Goal: Task Accomplishment & Management: Use online tool/utility

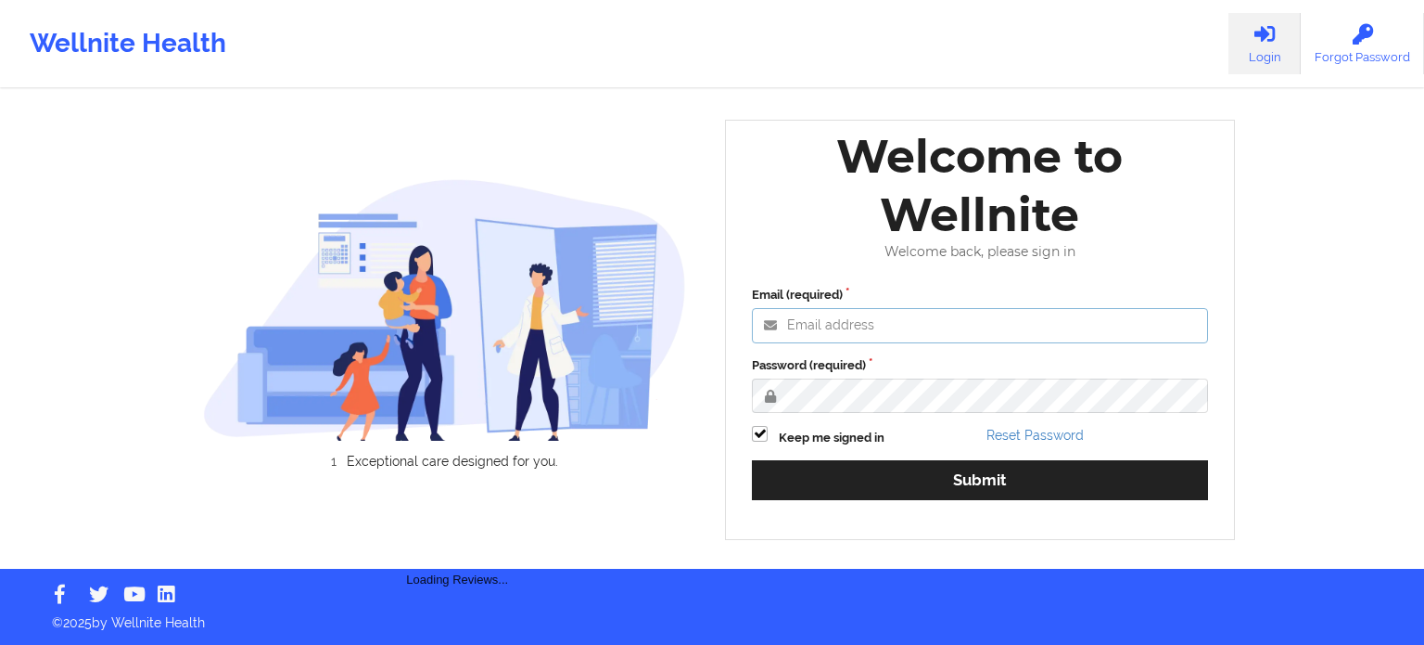
type input "[PERSON_NAME][EMAIL_ADDRESS][PERSON_NAME][DOMAIN_NAME]"
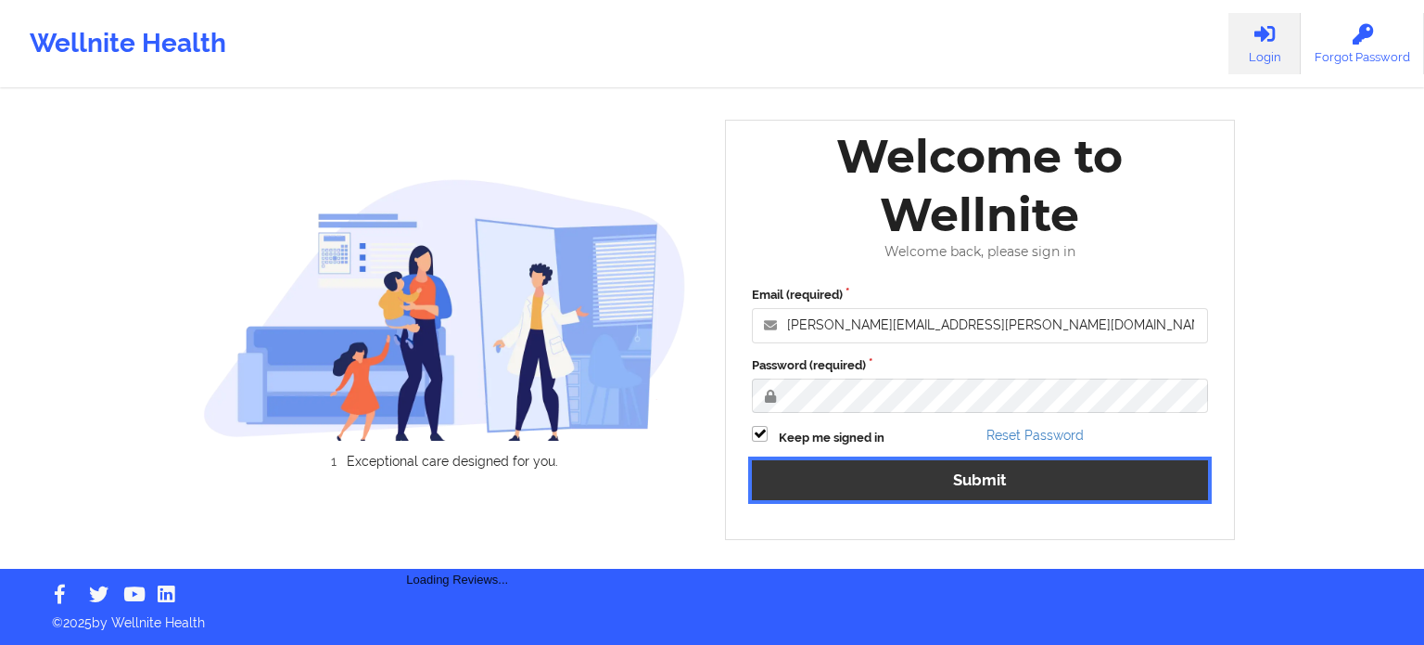
click at [992, 480] on button "Submit" at bounding box center [980, 480] width 456 height 40
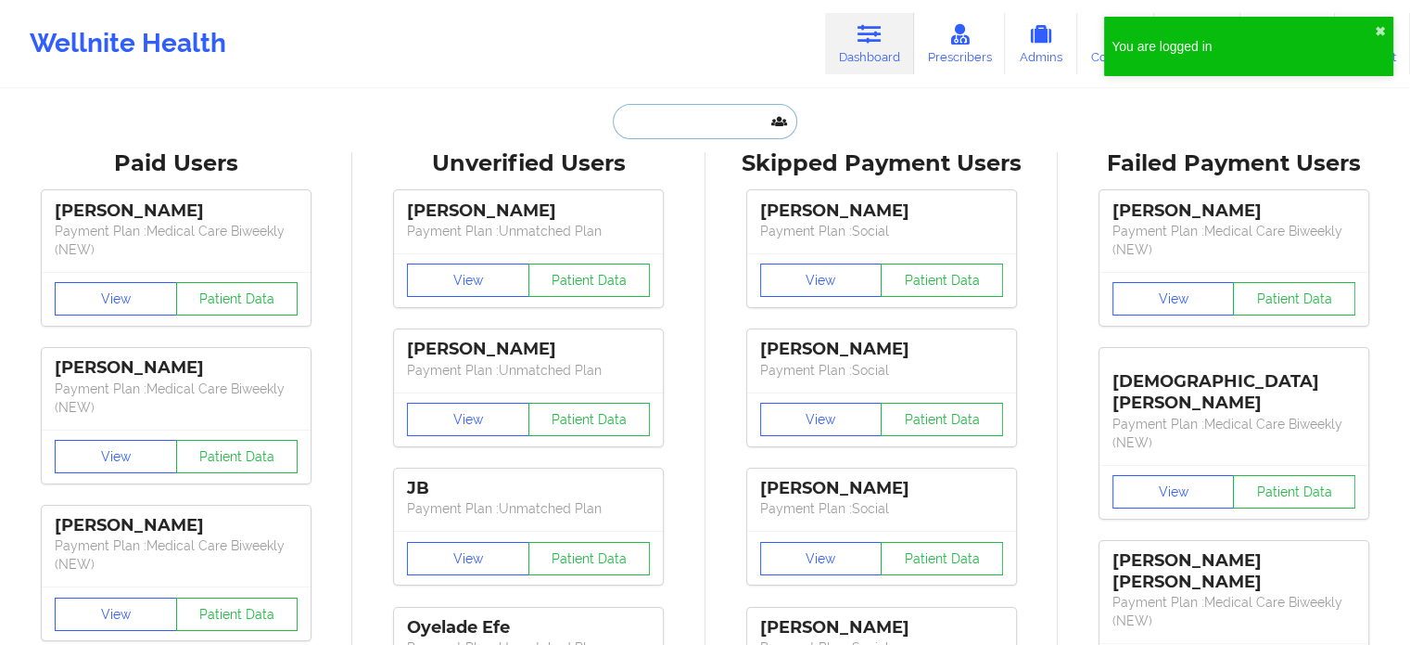
click at [699, 127] on input "text" at bounding box center [705, 121] width 184 height 35
paste input "[EMAIL_ADDRESS][DOMAIN_NAME]"
type input "[EMAIL_ADDRESS][DOMAIN_NAME]"
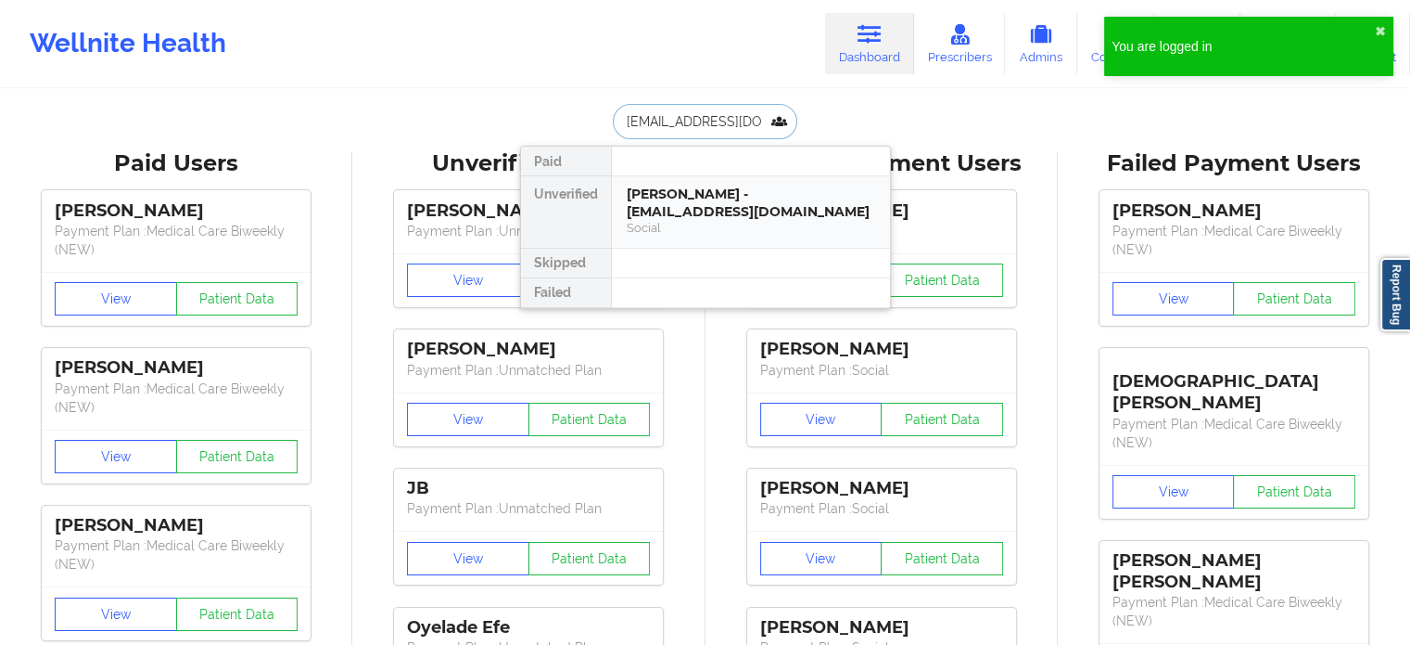
click at [727, 211] on div "[PERSON_NAME] - [EMAIL_ADDRESS][DOMAIN_NAME]" at bounding box center [751, 202] width 249 height 34
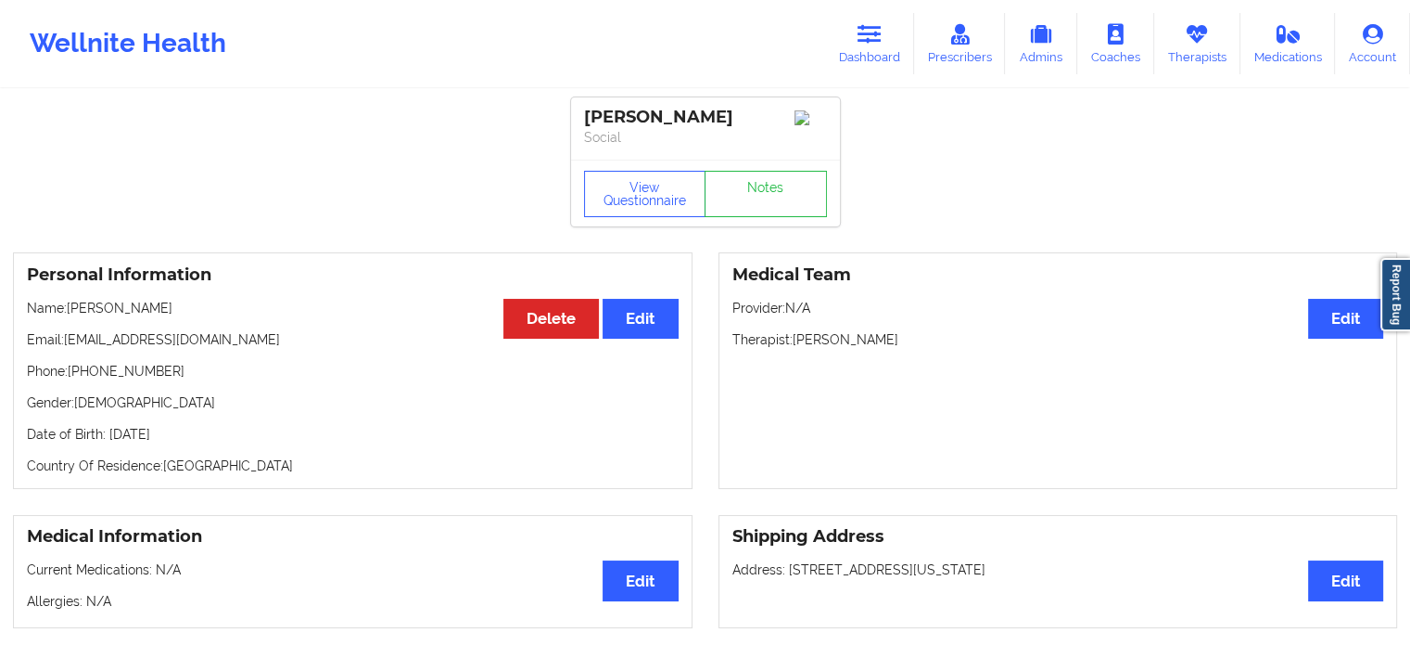
drag, startPoint x: 857, startPoint y: 44, endPoint x: 818, endPoint y: 76, distance: 50.7
click at [857, 44] on link "Dashboard" at bounding box center [869, 43] width 89 height 61
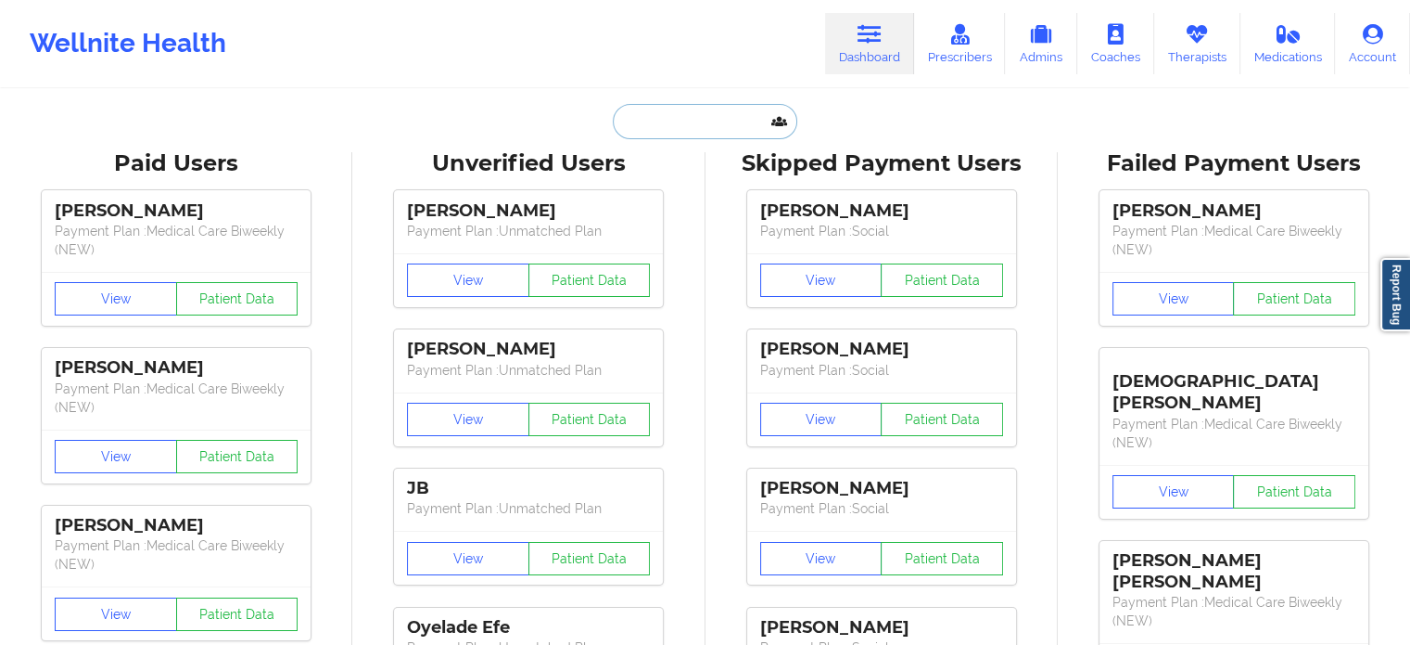
click at [699, 104] on input "text" at bounding box center [705, 121] width 184 height 35
paste input "[EMAIL_ADDRESS][DOMAIN_NAME]"
type input "[EMAIL_ADDRESS][DOMAIN_NAME]"
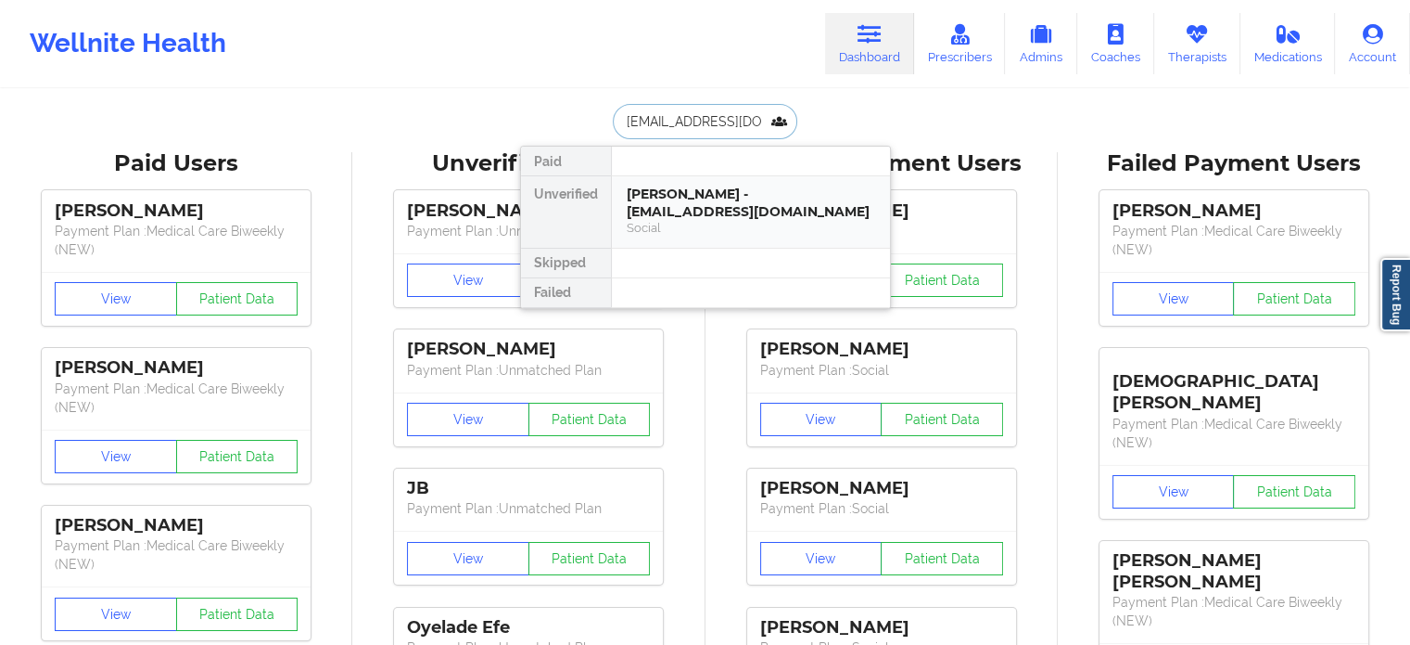
click at [706, 199] on div "[PERSON_NAME] - [EMAIL_ADDRESS][DOMAIN_NAME]" at bounding box center [751, 202] width 249 height 34
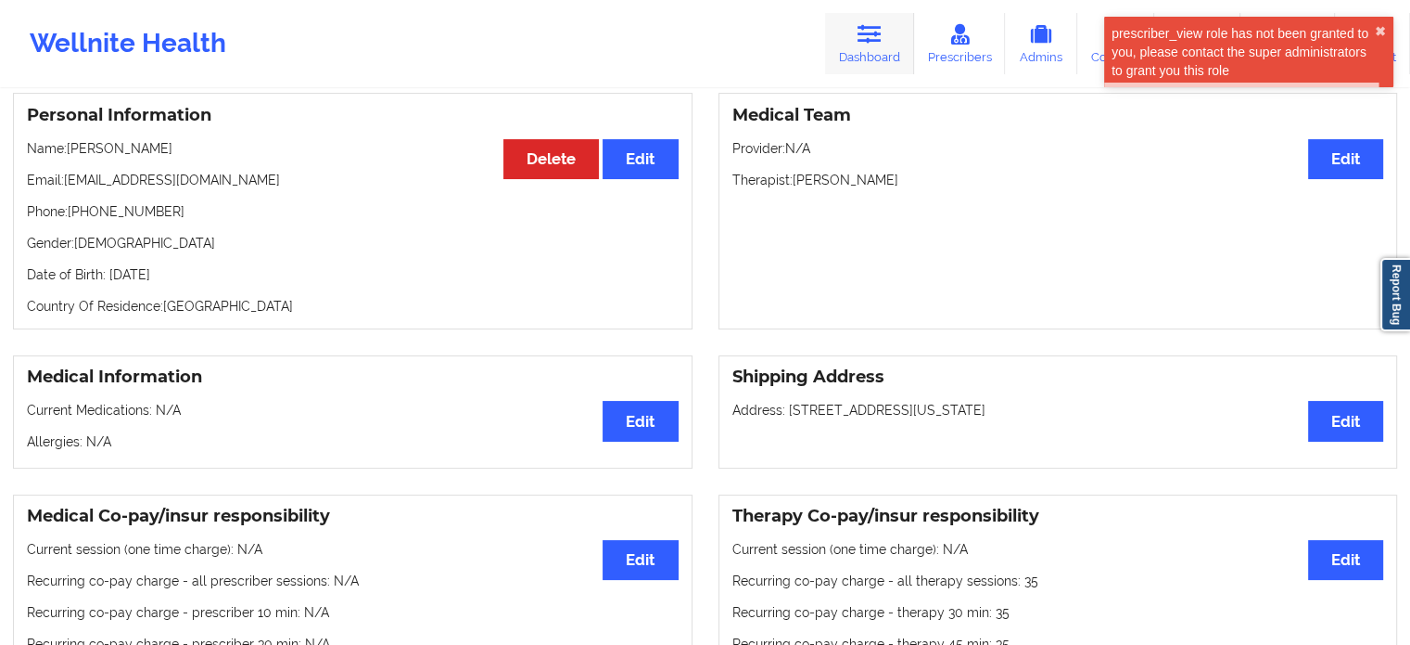
scroll to position [6, 0]
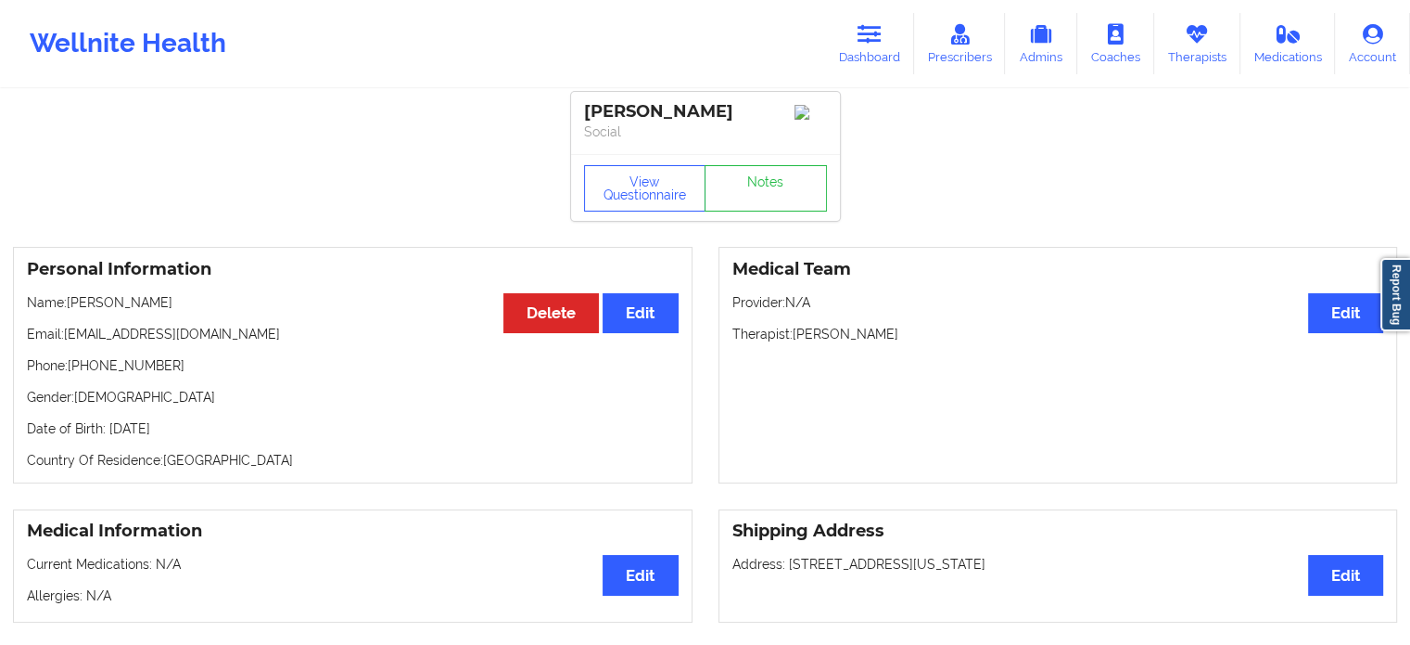
drag, startPoint x: 881, startPoint y: 34, endPoint x: 810, endPoint y: 73, distance: 81.3
click at [882, 34] on icon at bounding box center [870, 34] width 24 height 20
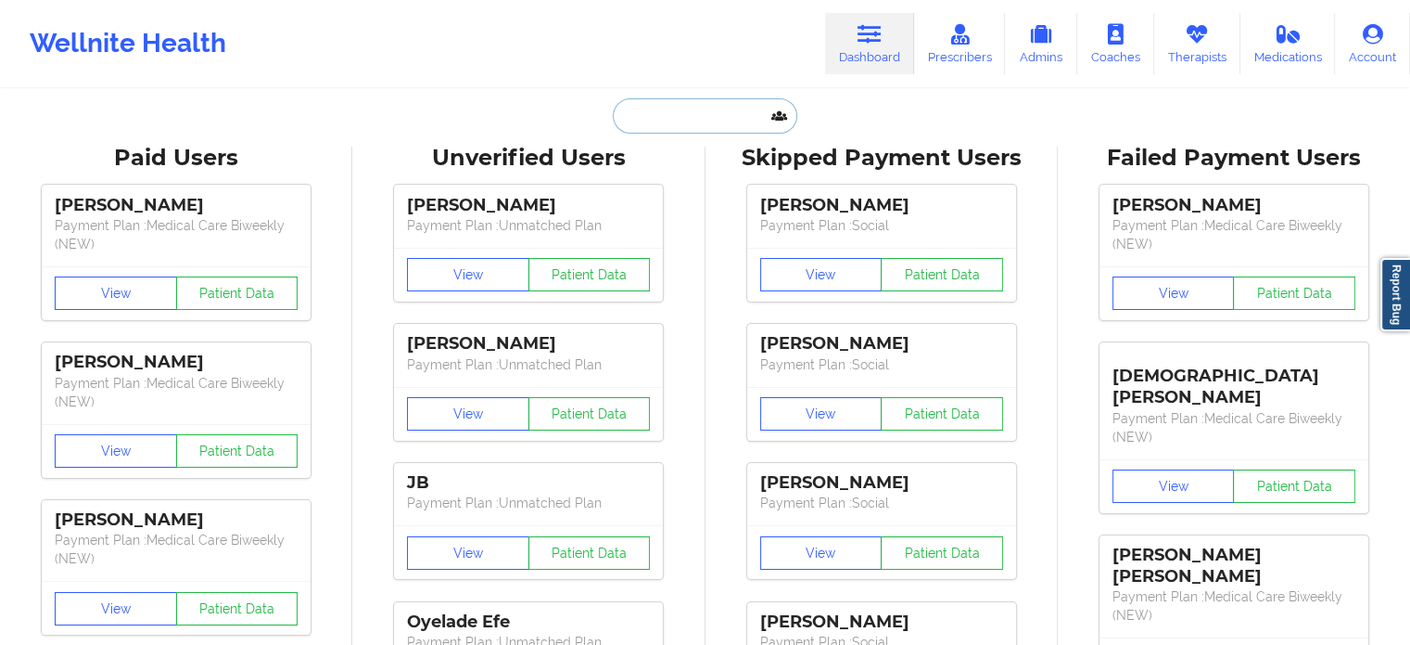
click at [683, 121] on input "text" at bounding box center [705, 115] width 184 height 35
paste input "[EMAIL_ADDRESS][DOMAIN_NAME]"
type input "[EMAIL_ADDRESS][DOMAIN_NAME]"
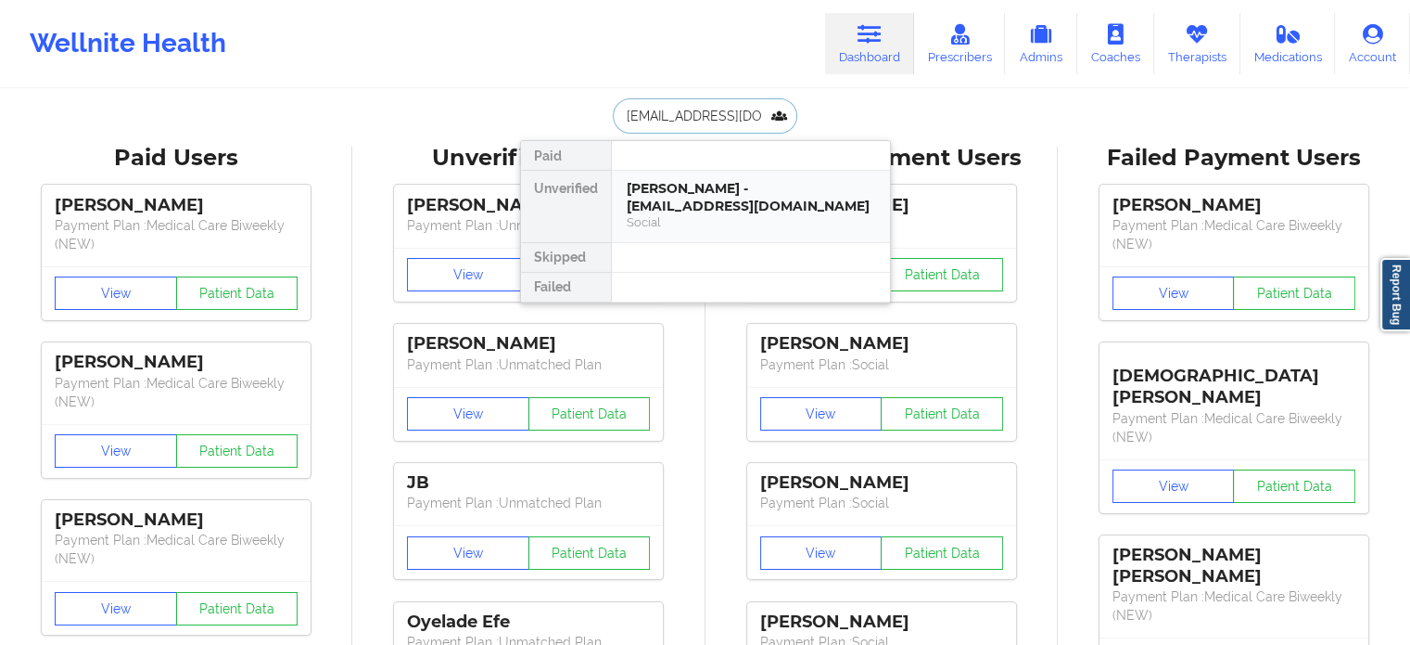
click at [712, 199] on div "[PERSON_NAME] - [EMAIL_ADDRESS][DOMAIN_NAME]" at bounding box center [751, 197] width 249 height 34
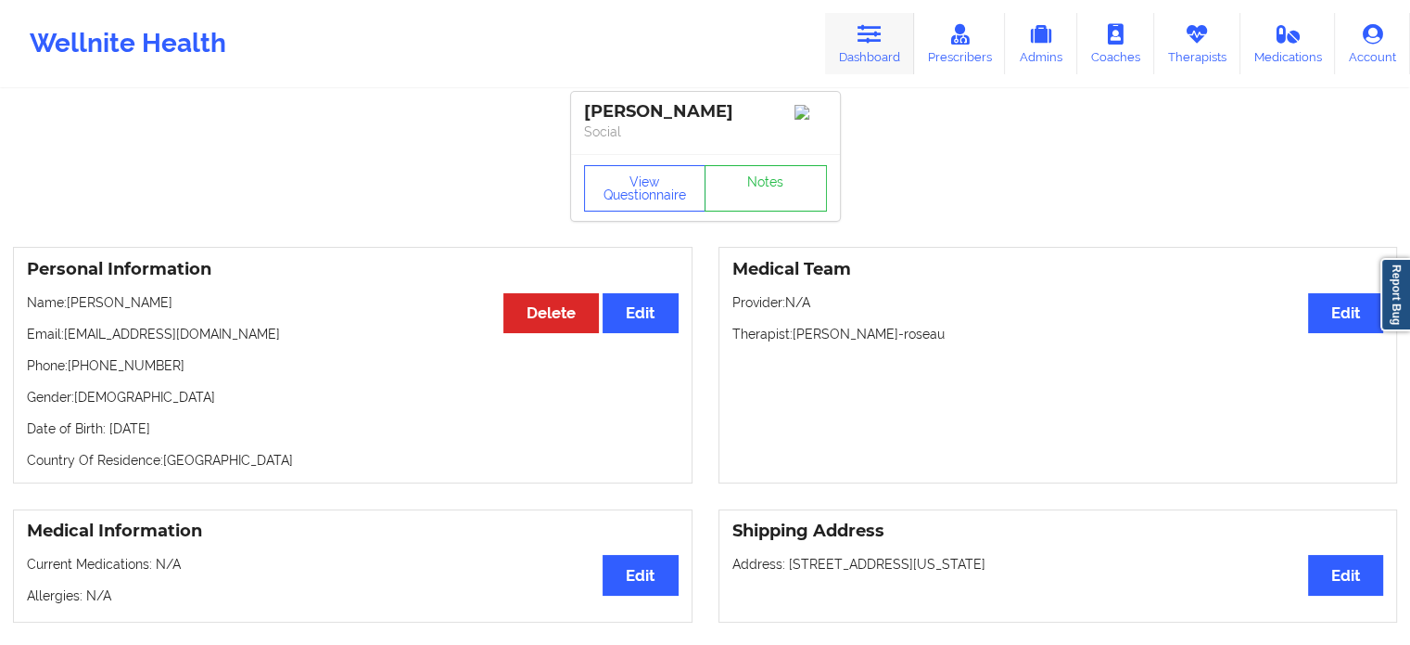
click at [880, 19] on link "Dashboard" at bounding box center [869, 43] width 89 height 61
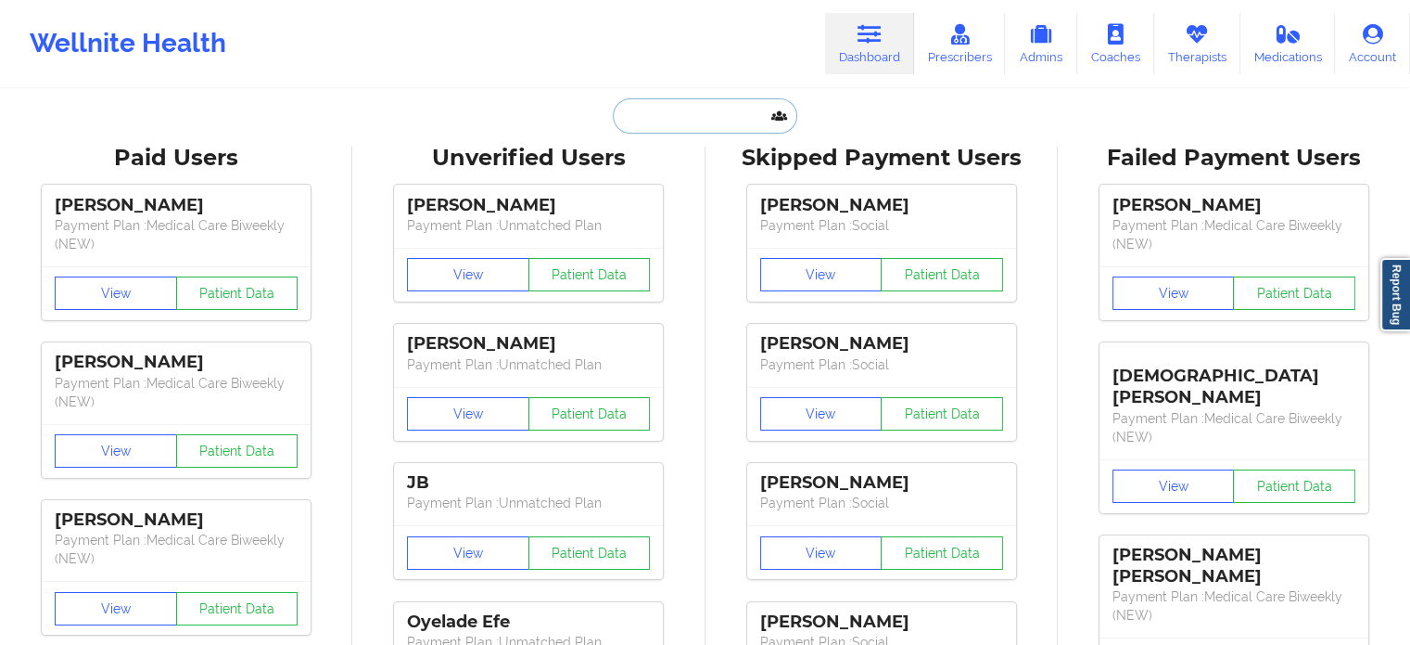
click at [692, 121] on input "text" at bounding box center [705, 115] width 184 height 35
paste input "[EMAIL_ADDRESS][DOMAIN_NAME]"
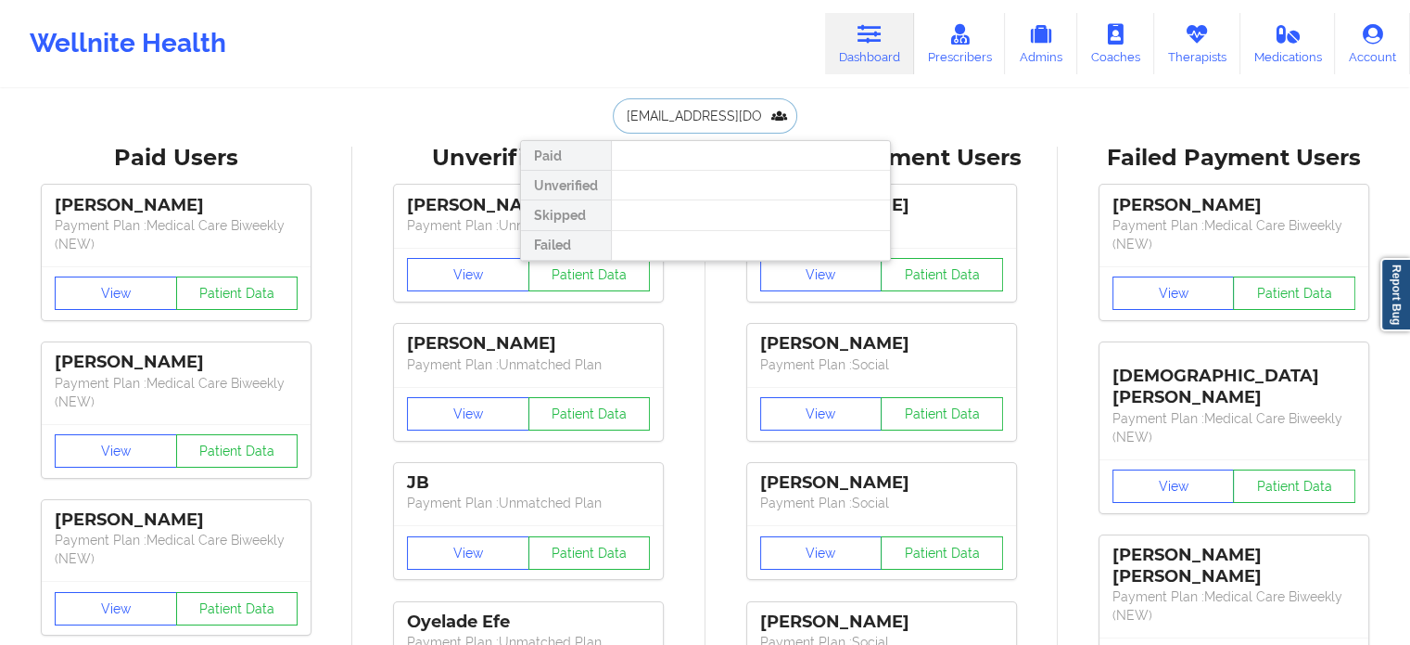
drag, startPoint x: 772, startPoint y: 111, endPoint x: 428, endPoint y: 88, distance: 344.8
paste input "[EMAIL_ADDRESS][DOMAIN_NAME]"
drag, startPoint x: 765, startPoint y: 108, endPoint x: 445, endPoint y: 64, distance: 323.0
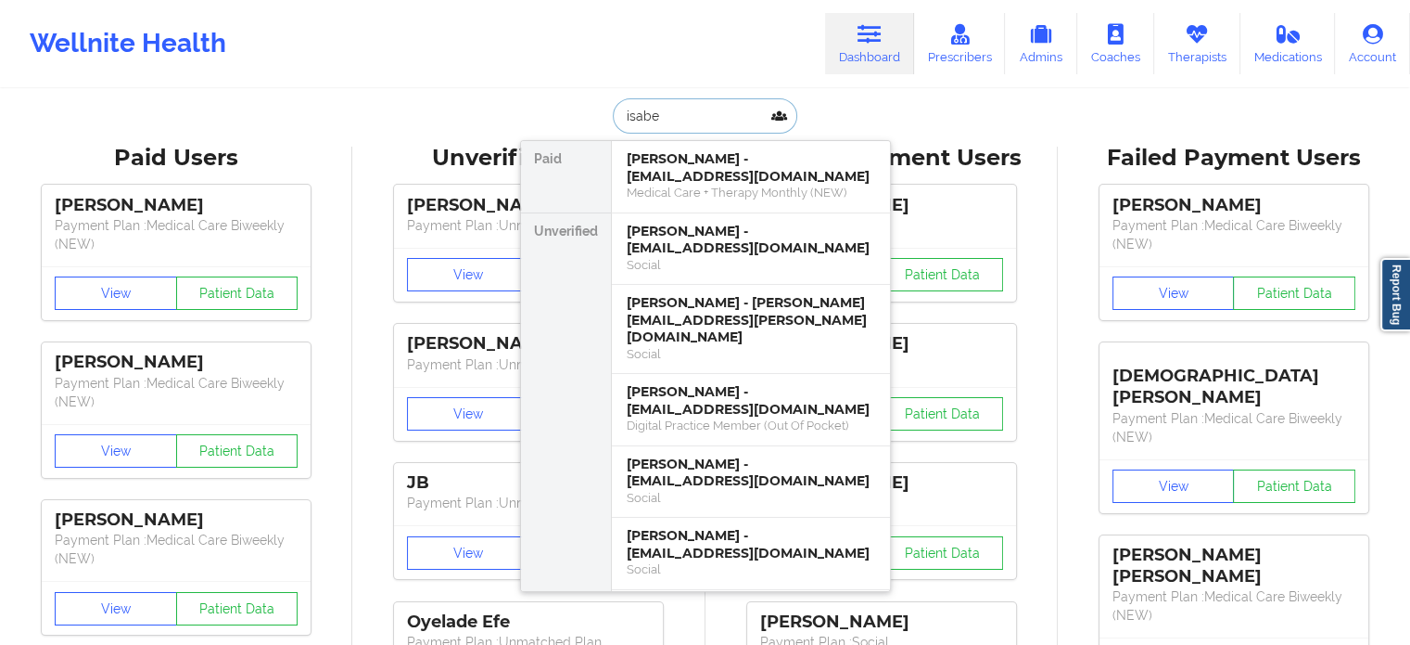
drag, startPoint x: 530, startPoint y: 96, endPoint x: 486, endPoint y: 92, distance: 44.7
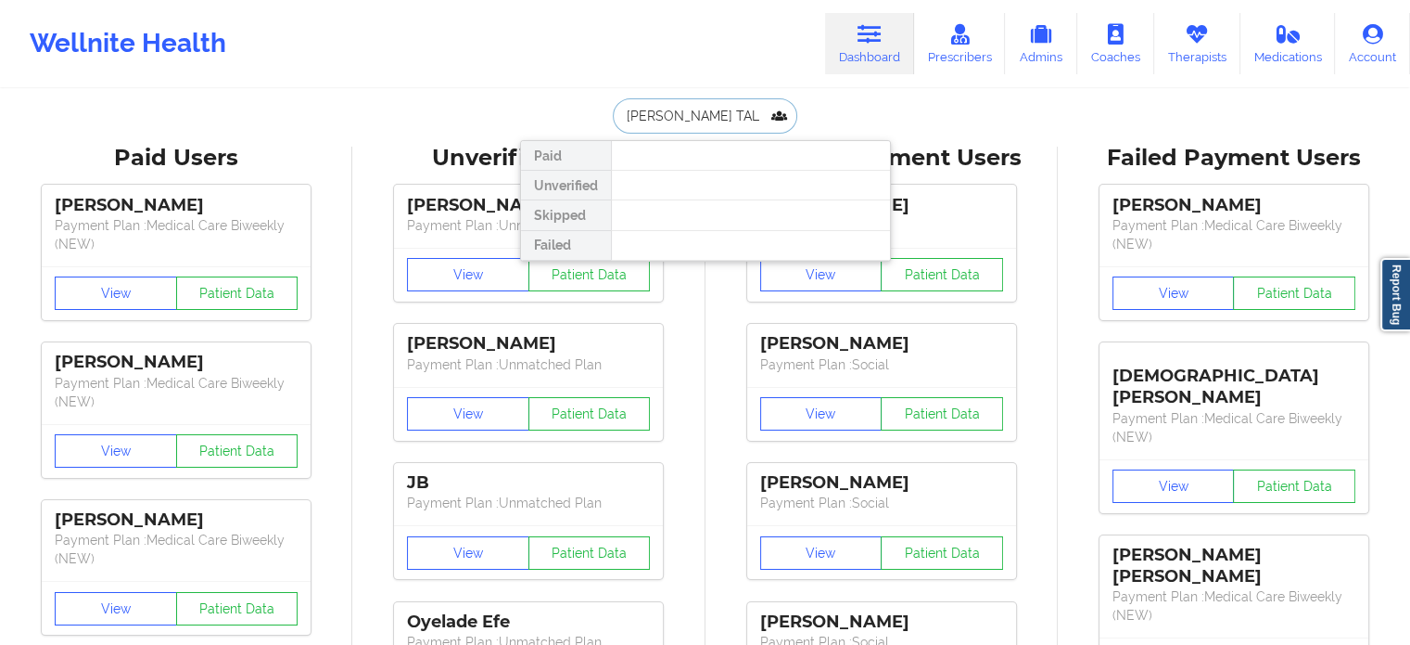
drag, startPoint x: 697, startPoint y: 111, endPoint x: 429, endPoint y: 80, distance: 269.9
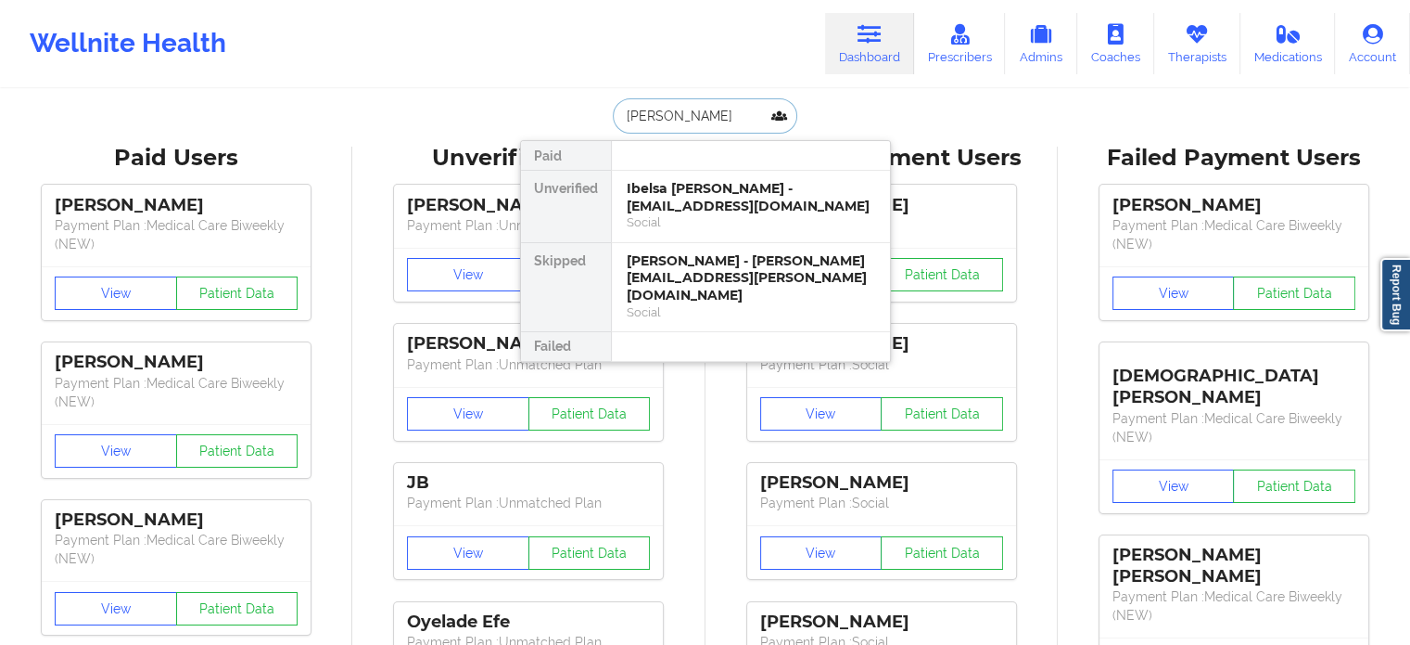
click at [698, 102] on input "[PERSON_NAME]" at bounding box center [705, 115] width 184 height 35
click at [693, 105] on input "[PERSON_NAME]" at bounding box center [705, 115] width 184 height 35
click at [690, 125] on input "[PERSON_NAME]" at bounding box center [705, 115] width 184 height 35
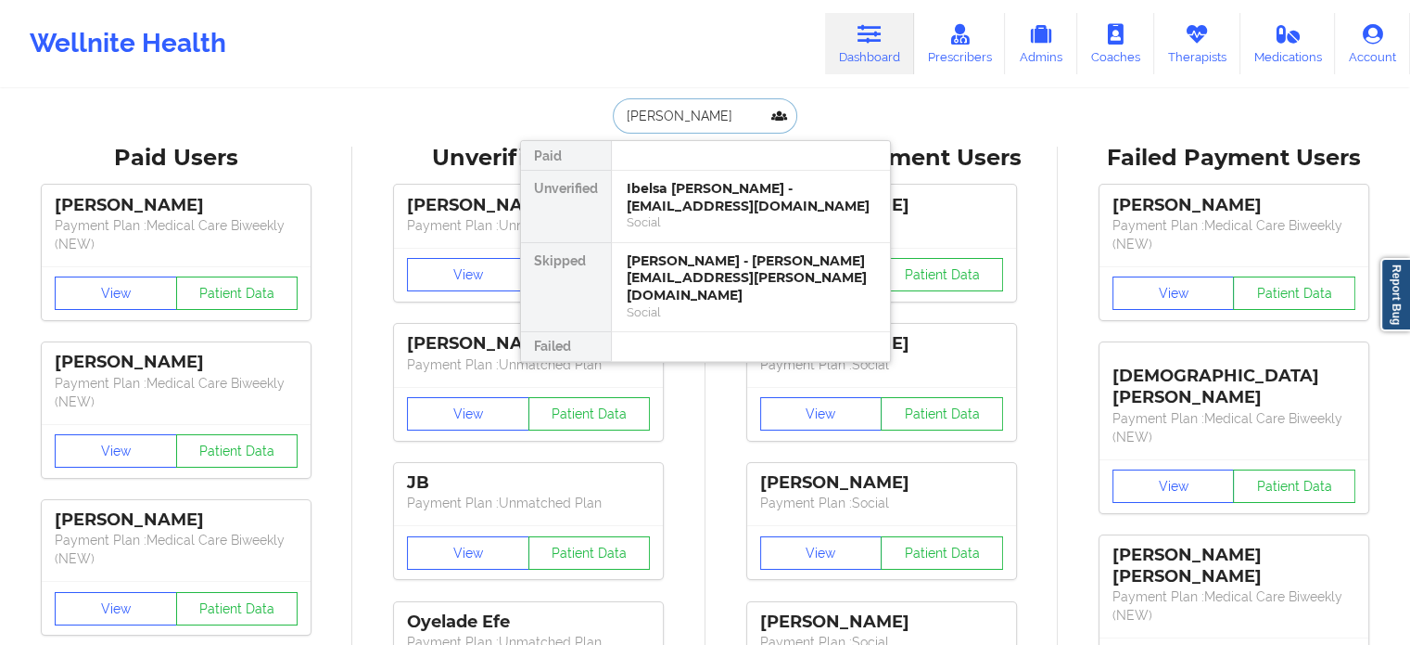
click at [690, 124] on input "[PERSON_NAME]" at bounding box center [705, 115] width 184 height 35
paste input "[EMAIL_ADDRESS][DOMAIN_NAME]"
type input "[EMAIL_ADDRESS][DOMAIN_NAME]"
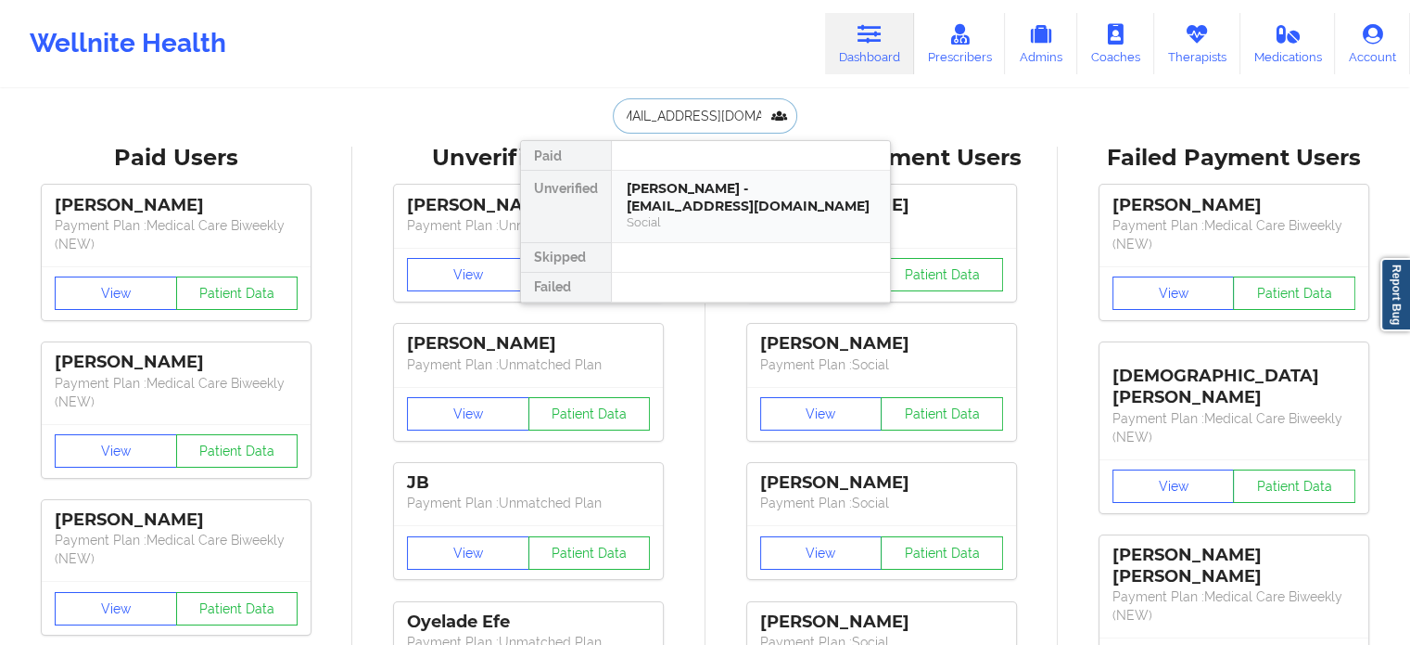
click at [702, 204] on div "[PERSON_NAME] - [EMAIL_ADDRESS][DOMAIN_NAME]" at bounding box center [751, 197] width 249 height 34
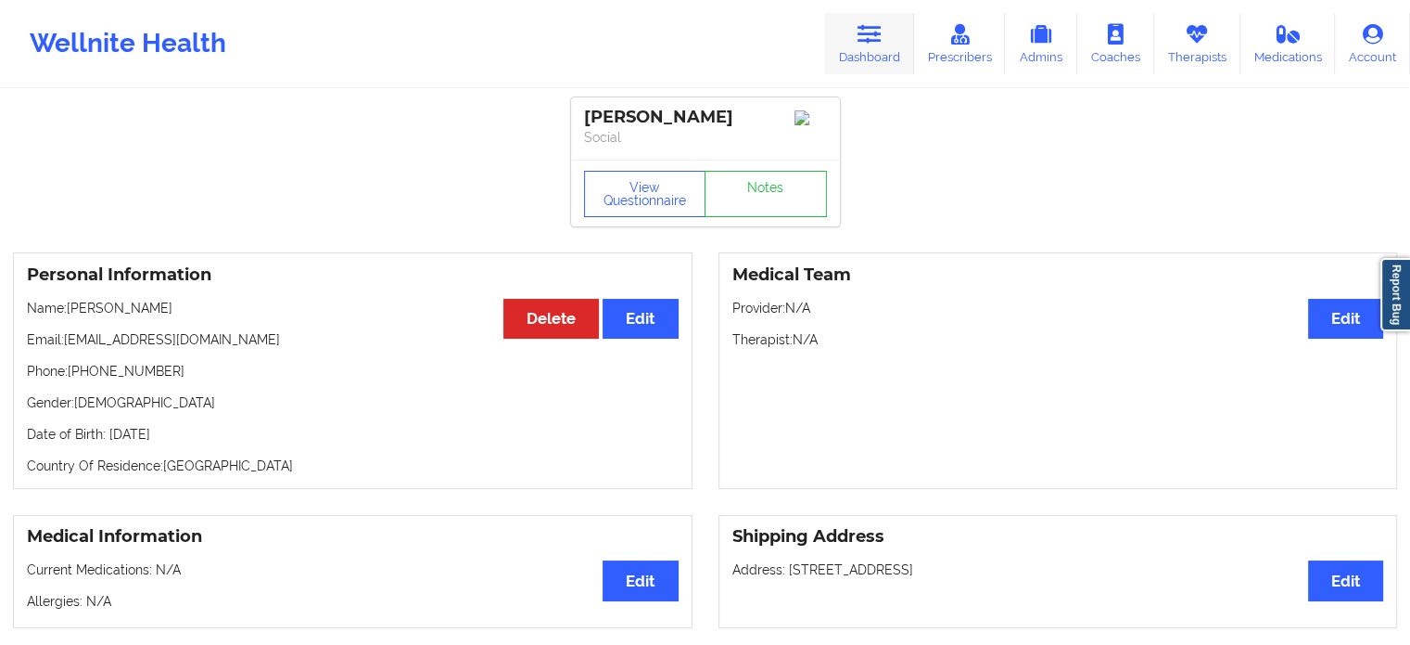
click at [861, 32] on icon at bounding box center [870, 34] width 24 height 20
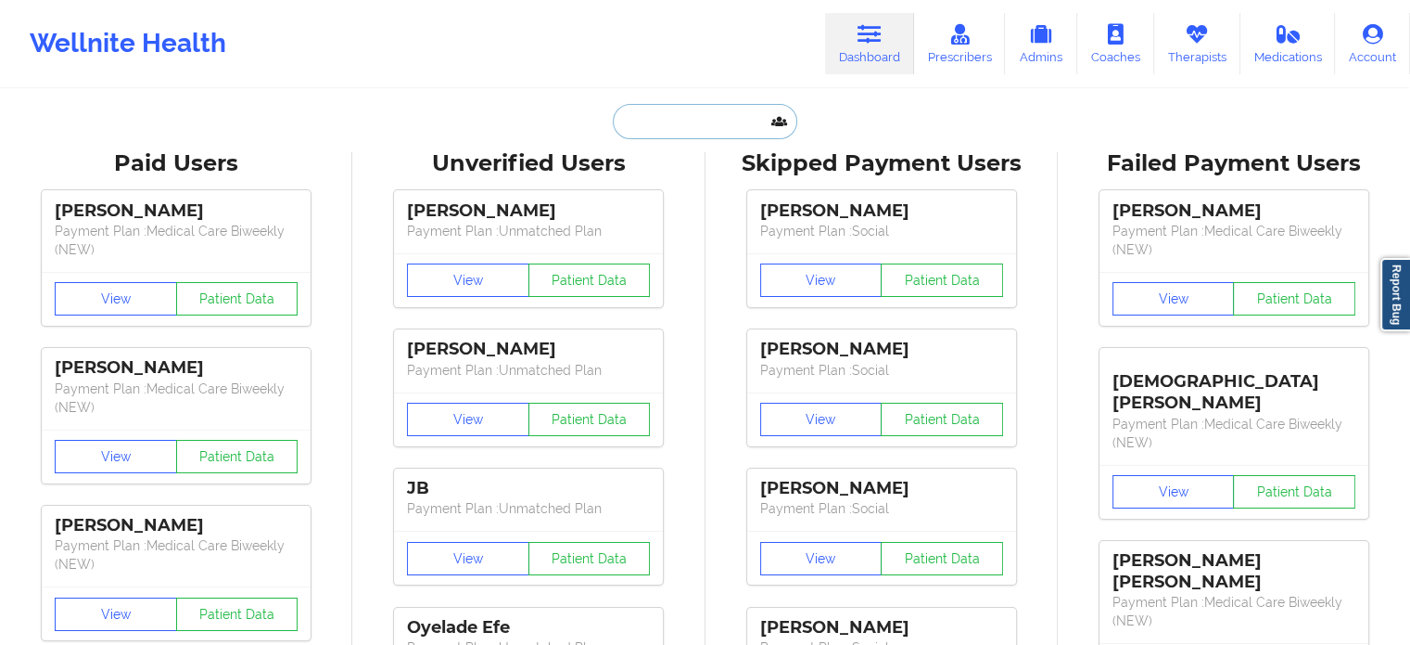
click at [681, 121] on input "text" at bounding box center [705, 121] width 184 height 35
paste input "[EMAIL_ADDRESS][DOMAIN_NAME]"
type input "[EMAIL_ADDRESS][DOMAIN_NAME]"
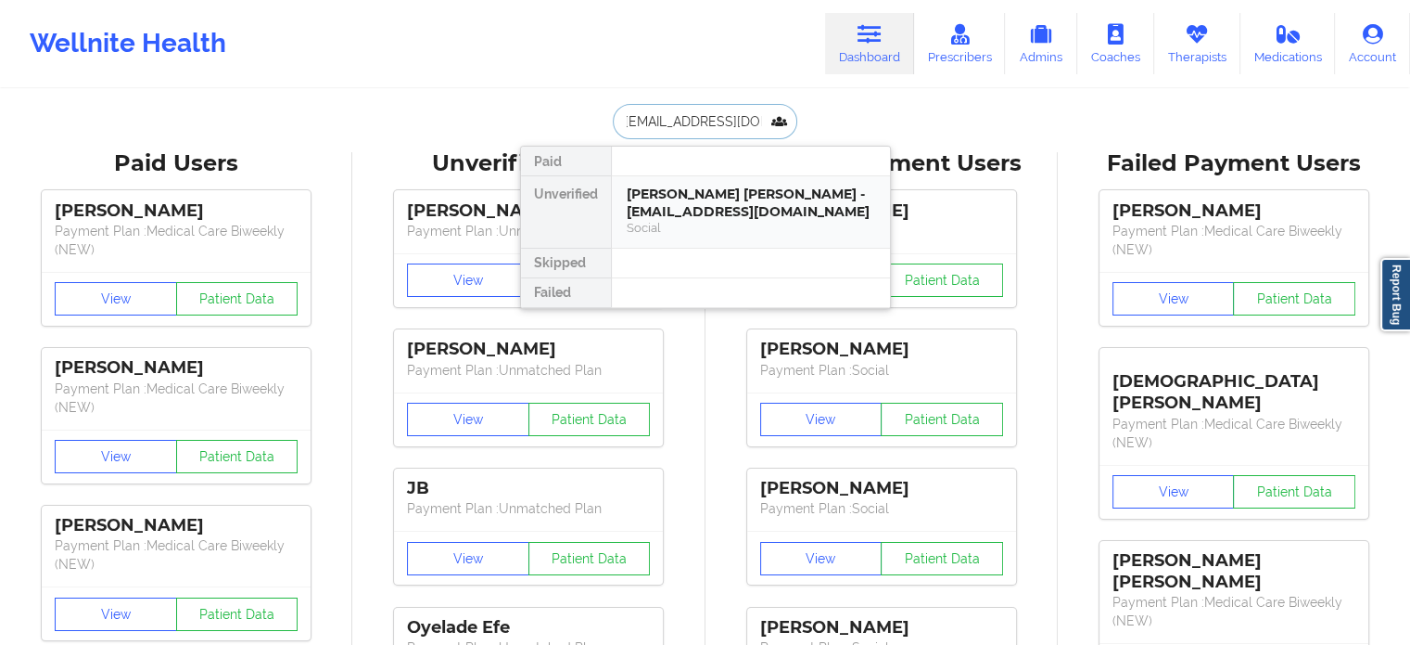
click at [742, 220] on div "Social" at bounding box center [751, 228] width 249 height 16
